Goal: Use online tool/utility: Utilize a website feature to perform a specific function

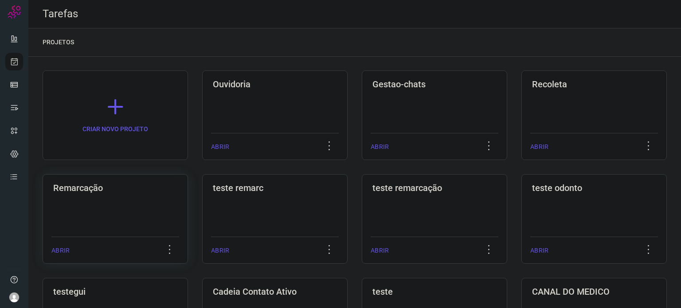
click at [202, 207] on div "Remarcação ABRIR" at bounding box center [274, 219] width 145 height 90
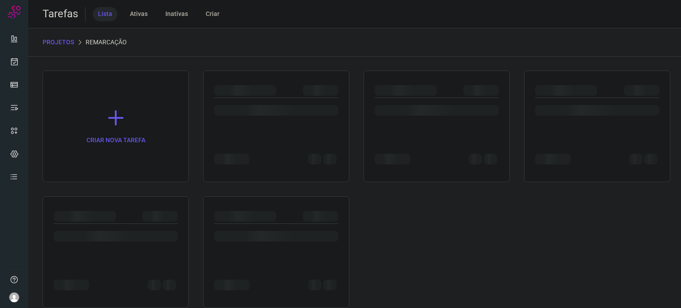
click at [113, 207] on div at bounding box center [116, 252] width 146 height 112
click at [433, 125] on div at bounding box center [437, 115] width 124 height 35
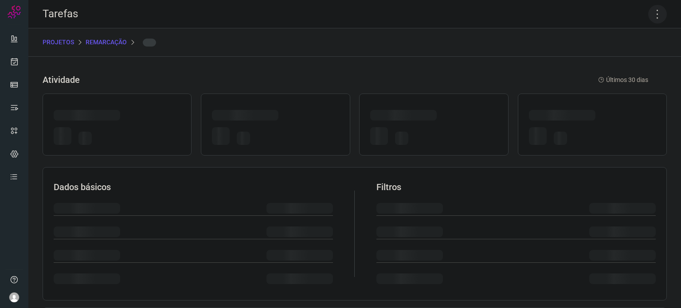
click at [650, 15] on icon at bounding box center [657, 14] width 19 height 19
click at [649, 17] on icon at bounding box center [657, 14] width 19 height 19
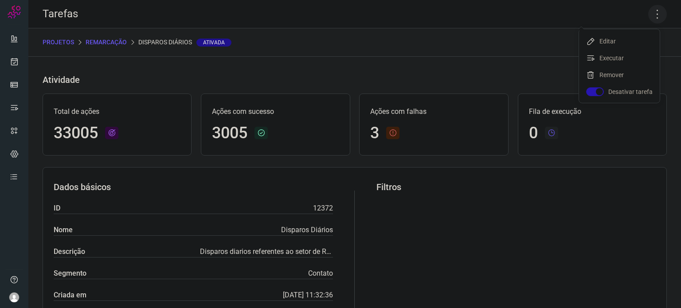
click at [649, 17] on icon at bounding box center [657, 14] width 19 height 19
click at [629, 53] on li "Executar" at bounding box center [619, 58] width 81 height 14
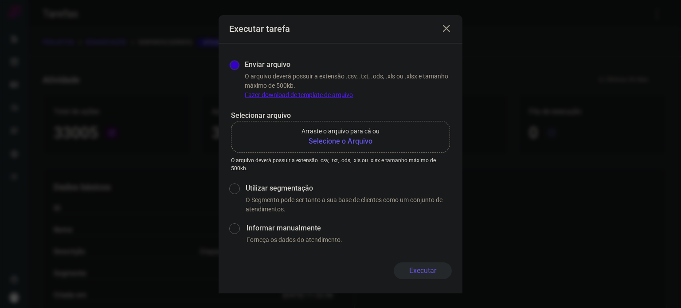
click at [362, 145] on b "Selecione o Arquivo" at bounding box center [340, 141] width 78 height 11
click at [0, 0] on input "Arraste o arquivo para cá ou Selecione o Arquivo" at bounding box center [0, 0] width 0 height 0
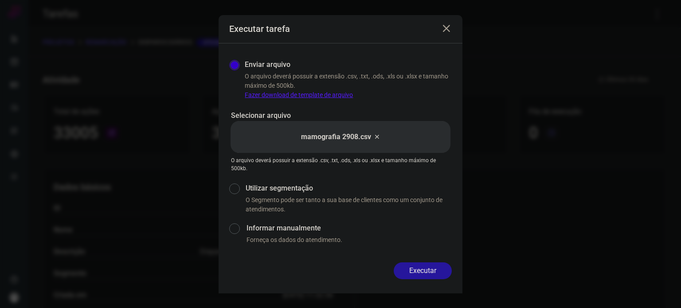
click at [438, 276] on button "Executar" at bounding box center [423, 270] width 58 height 17
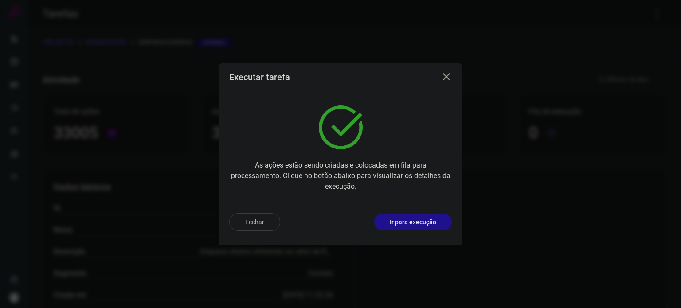
drag, startPoint x: 429, startPoint y: 226, endPoint x: 425, endPoint y: 212, distance: 14.6
click at [425, 212] on div "Fechar Ir para execução" at bounding box center [341, 225] width 244 height 39
click at [427, 216] on button "Ir para execução" at bounding box center [413, 222] width 78 height 17
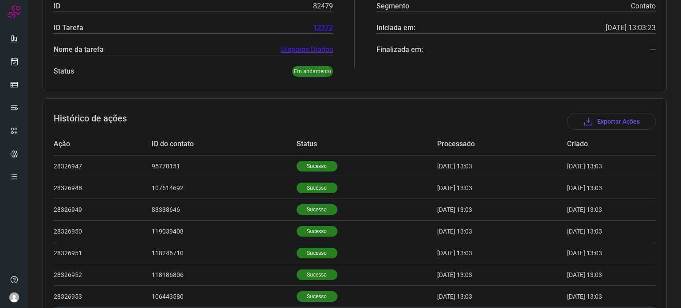
scroll to position [274, 0]
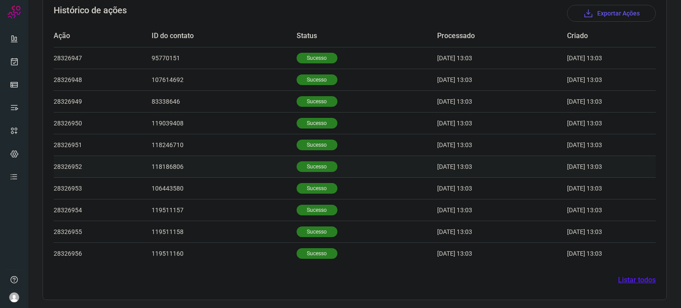
click at [313, 168] on p "Sucesso" at bounding box center [317, 166] width 41 height 11
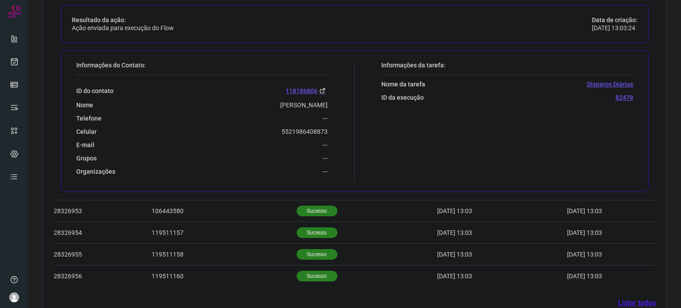
scroll to position [469, 0]
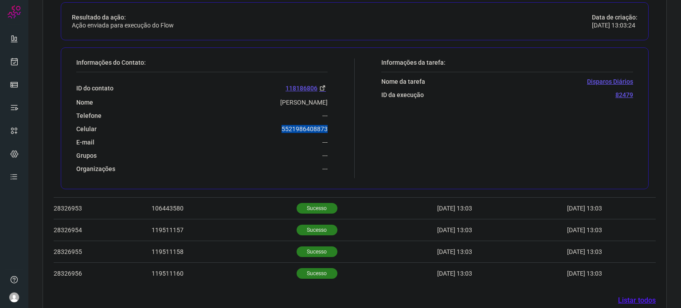
drag, startPoint x: 273, startPoint y: 131, endPoint x: 334, endPoint y: 121, distance: 61.6
click at [334, 121] on div "Informações do Contato: ID do contato 118186806 Nome [PERSON_NAME] Telefone ---…" at bounding box center [213, 119] width 283 height 120
copy p "5521986408873"
